Goal: Find specific page/section: Find specific page/section

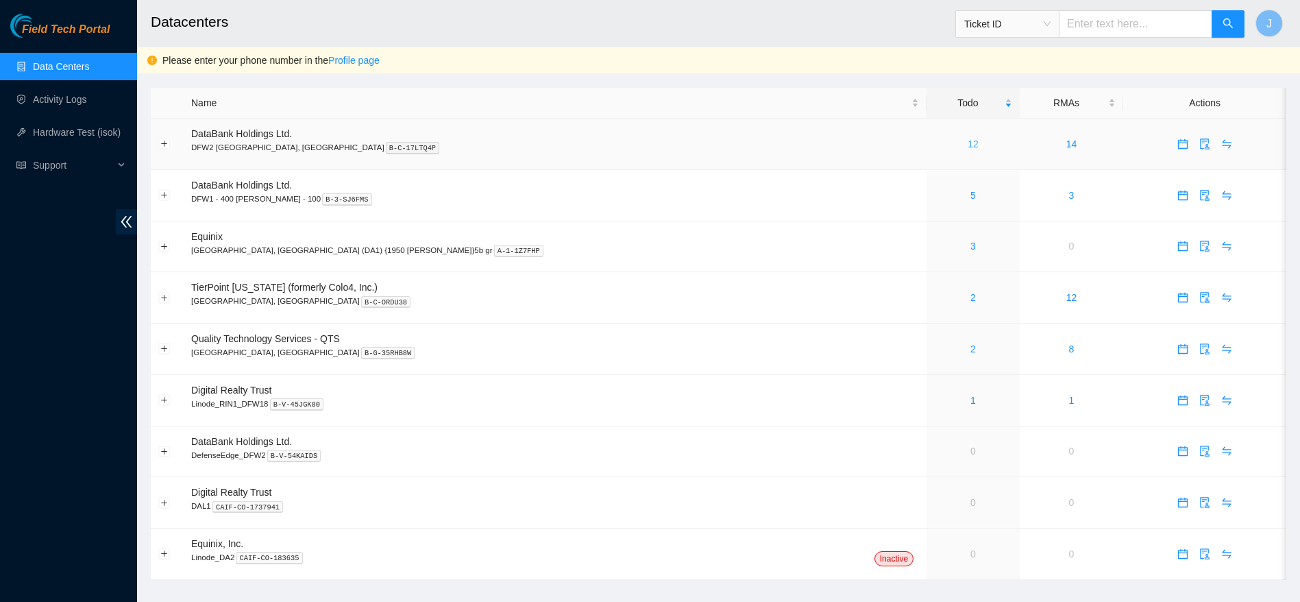
click at [968, 144] on link "12" at bounding box center [973, 143] width 11 height 11
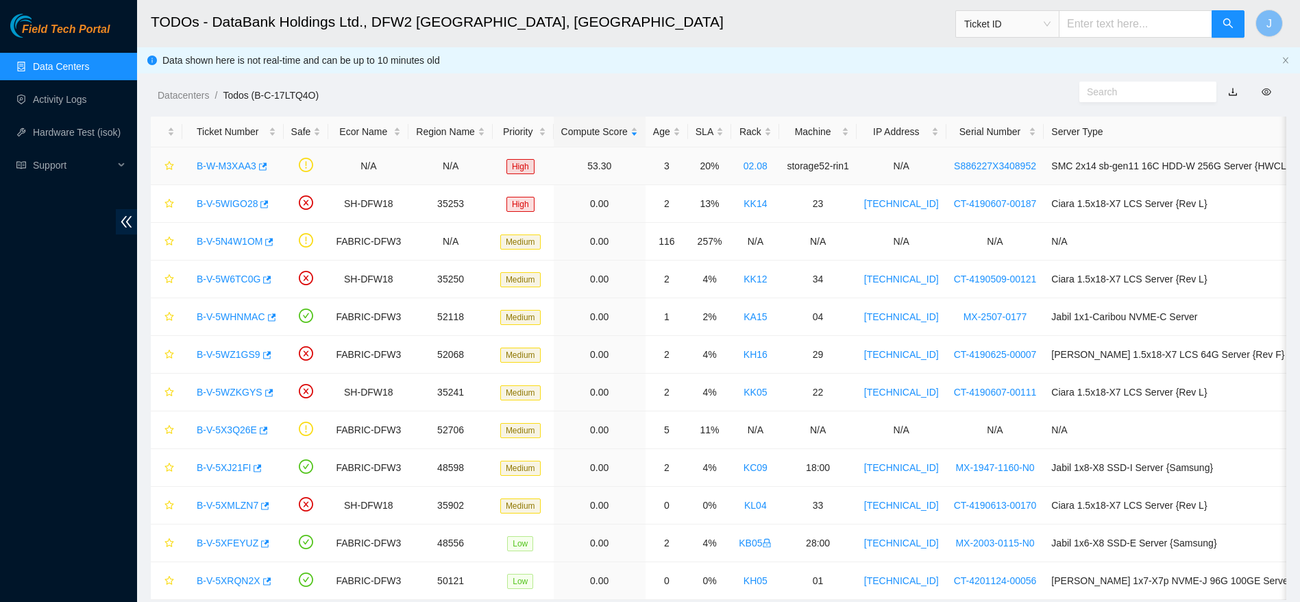
click at [230, 161] on link "B-W-M3XAA3" at bounding box center [227, 165] width 60 height 11
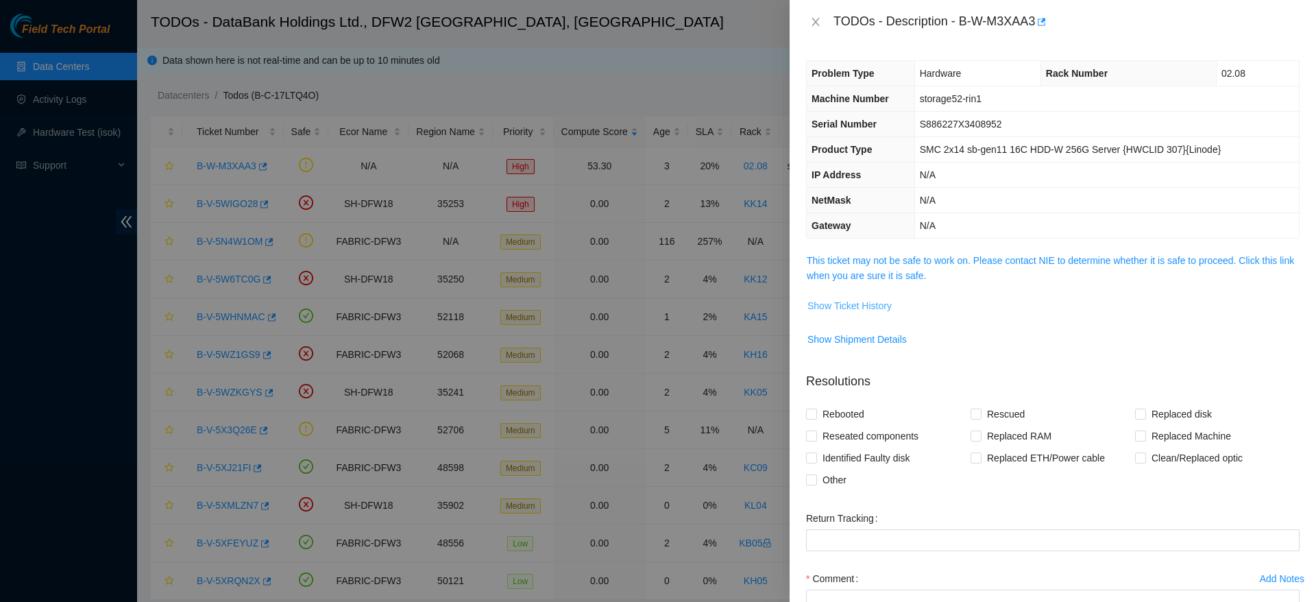
click at [842, 302] on span "Show Ticket History" at bounding box center [850, 305] width 84 height 15
